Goal: Information Seeking & Learning: Learn about a topic

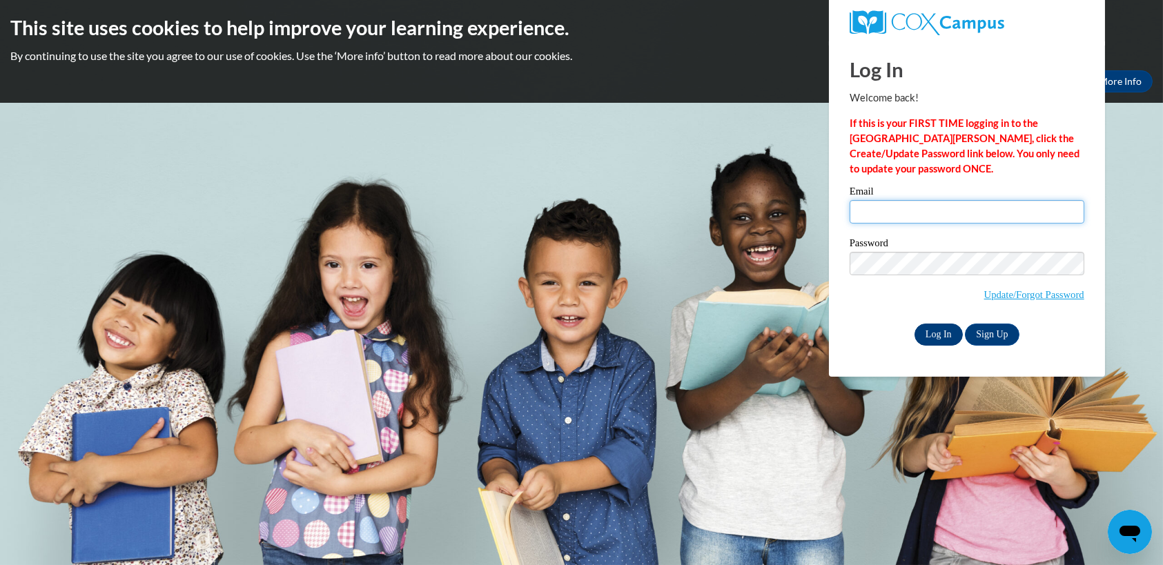
type input "Pmeccdirector@gmail.com"
click at [930, 331] on input "Log In" at bounding box center [938, 335] width 48 height 22
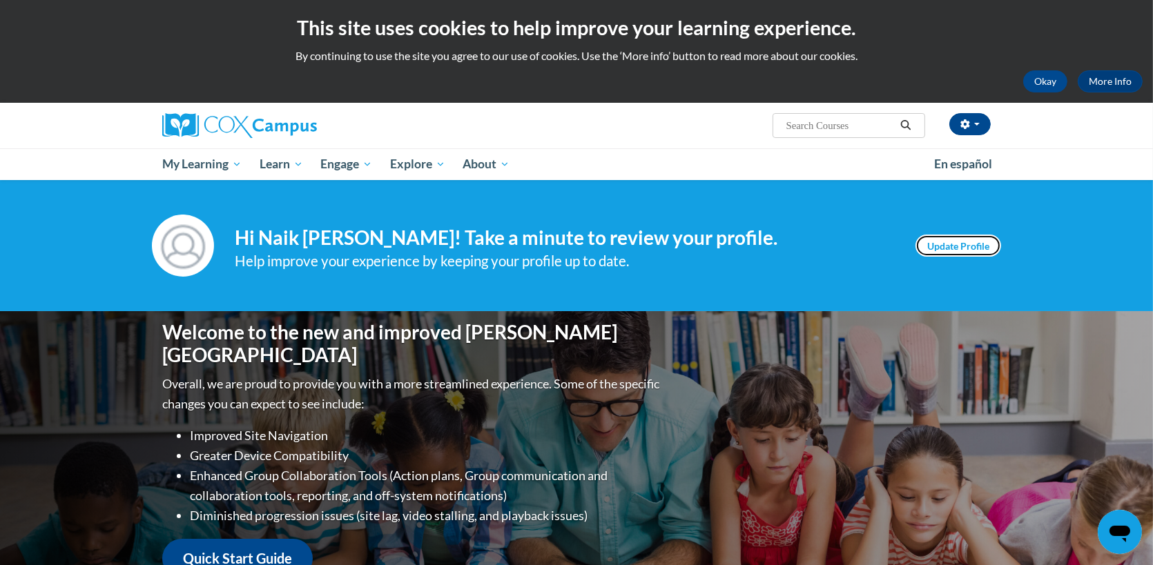
click at [969, 241] on link "Update Profile" at bounding box center [958, 246] width 86 height 22
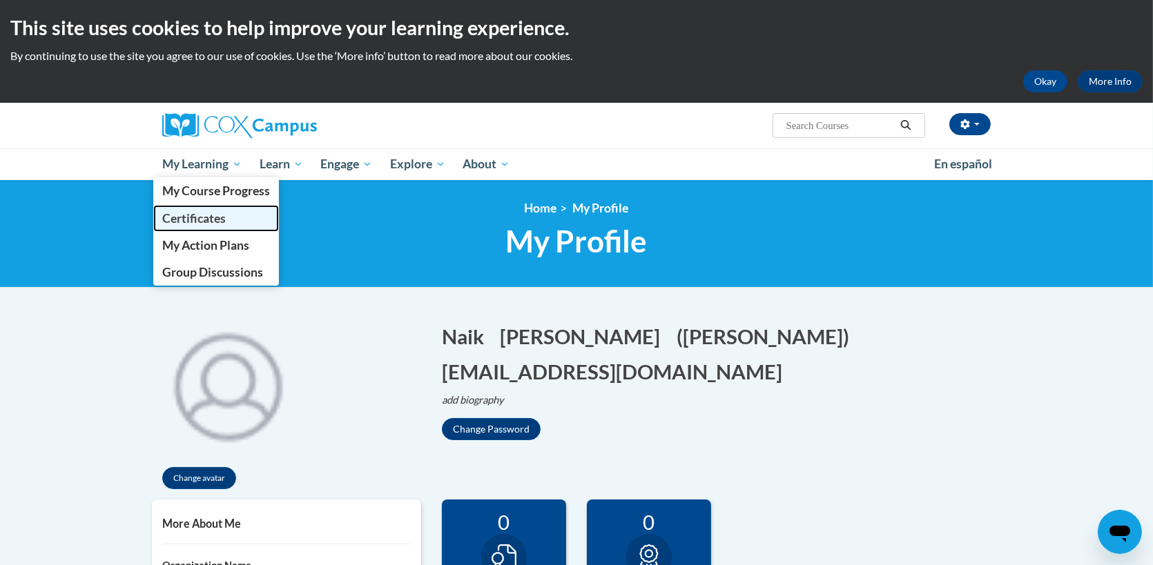
click at [186, 217] on span "Certificates" at bounding box center [193, 218] width 63 height 14
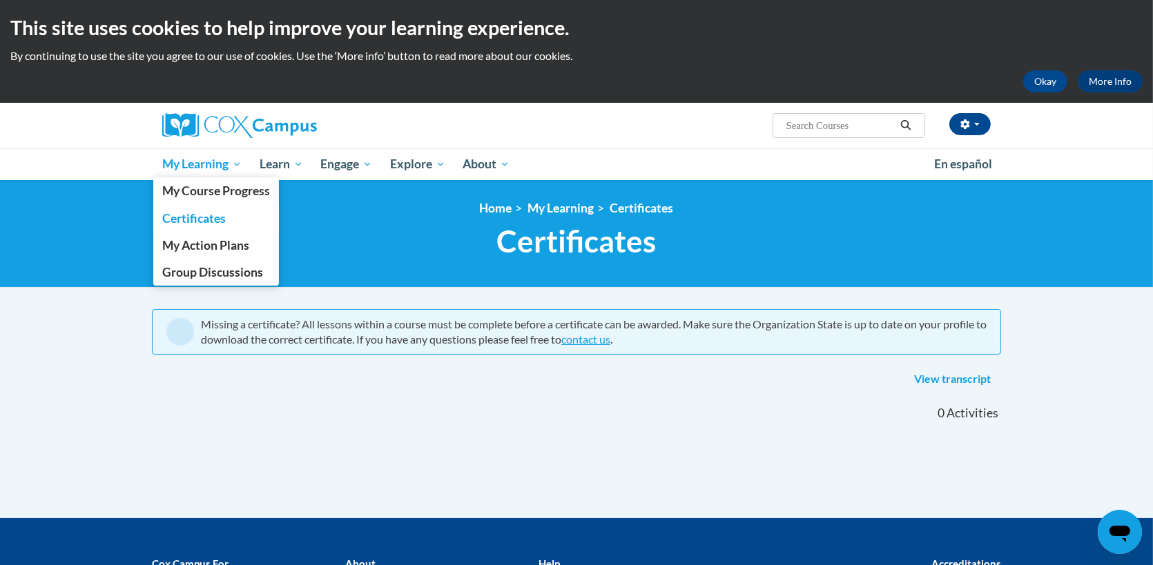
click at [189, 166] on span "My Learning" at bounding box center [201, 164] width 79 height 17
click at [193, 188] on span "My Course Progress" at bounding box center [216, 191] width 108 height 14
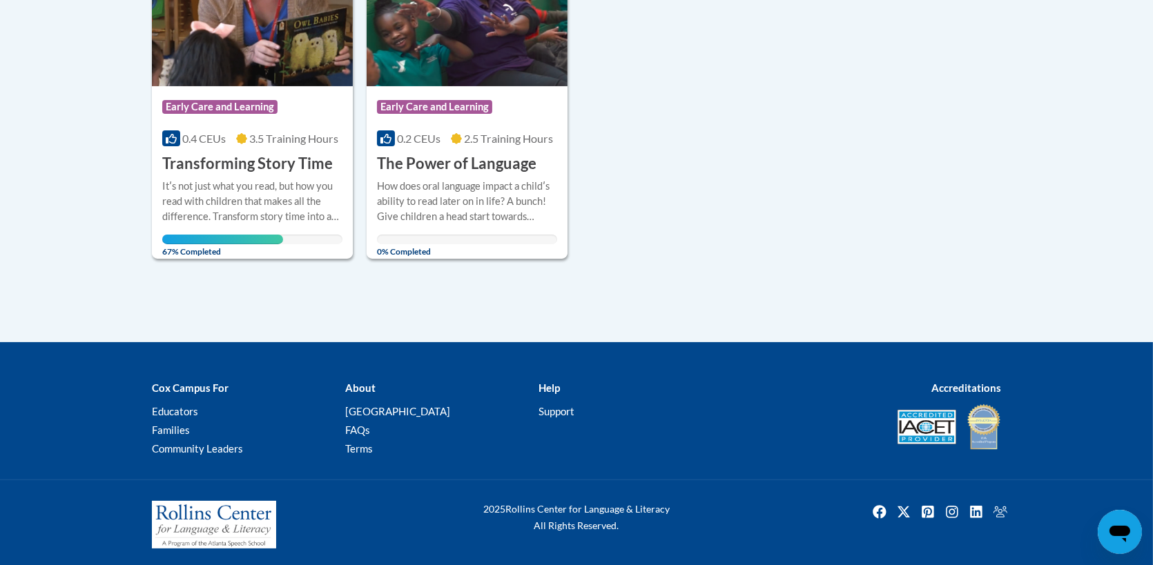
scroll to position [412, 0]
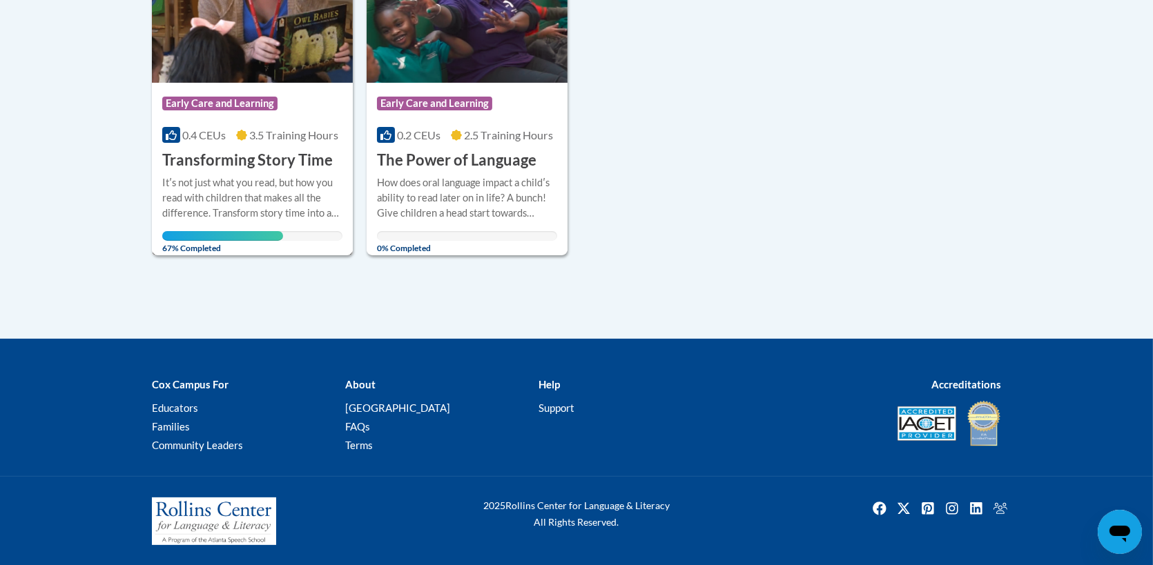
click at [221, 103] on span "Early Care and Learning" at bounding box center [219, 104] width 115 height 14
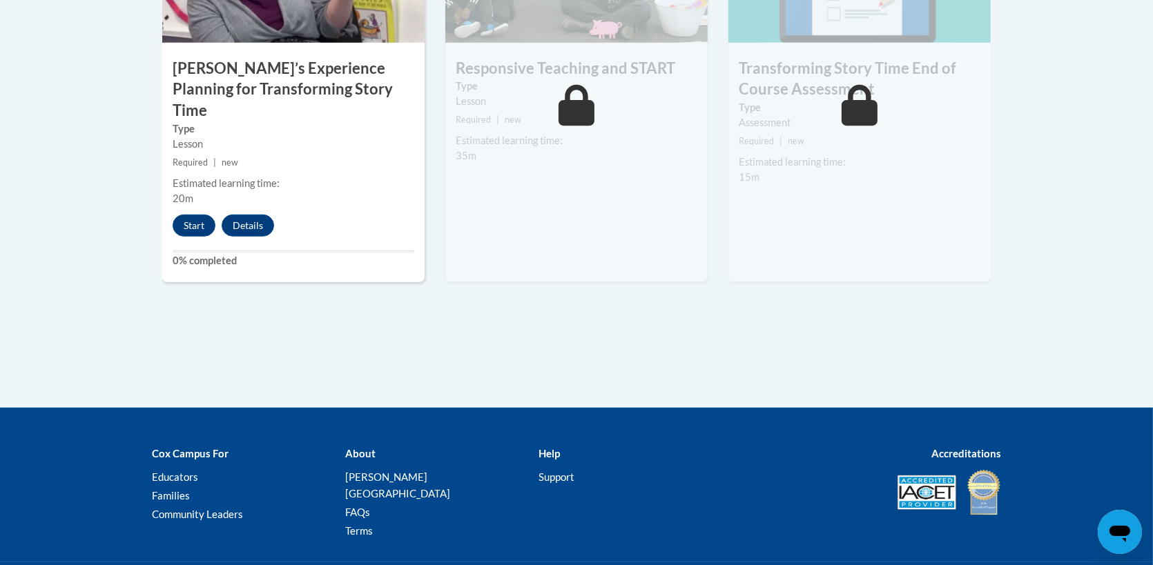
scroll to position [1380, 0]
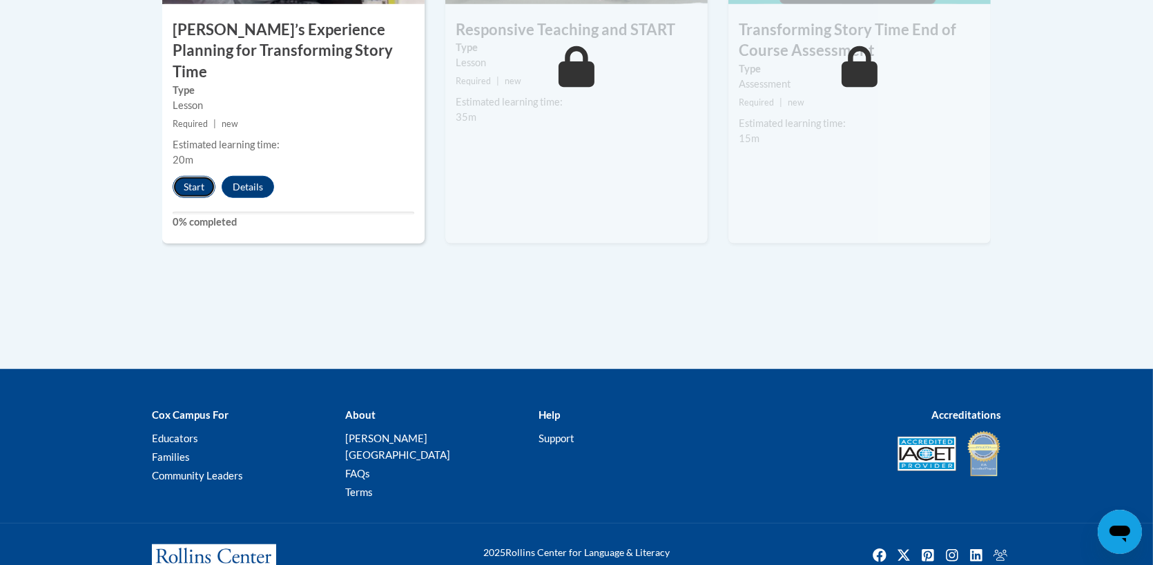
click at [201, 176] on button "Start" at bounding box center [194, 187] width 43 height 22
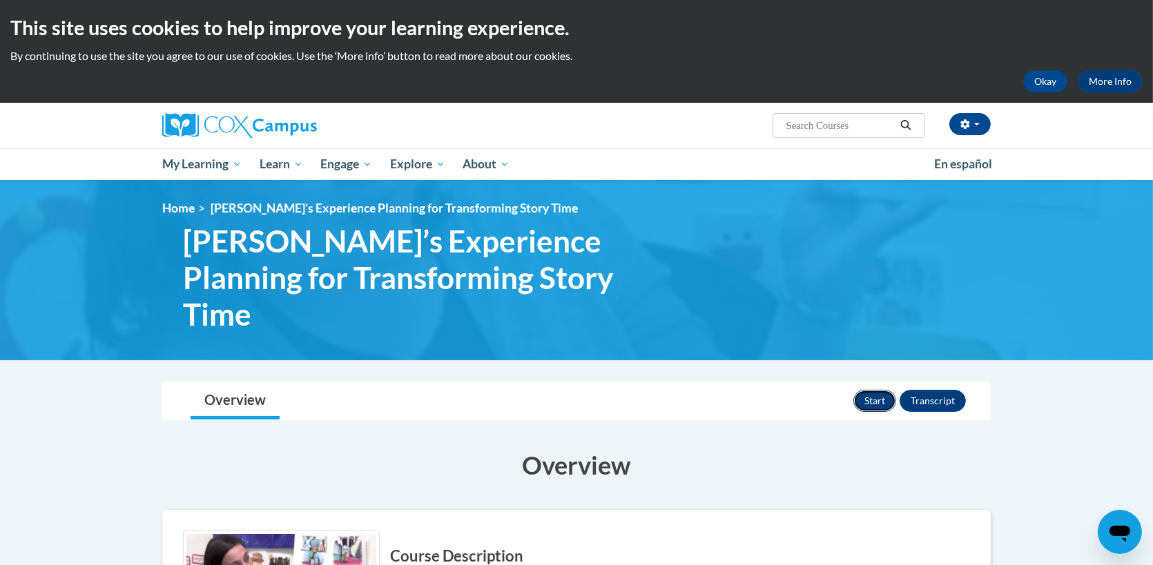
click at [884, 390] on button "Start" at bounding box center [874, 401] width 43 height 22
